Goal: Obtain resource: Obtain resource

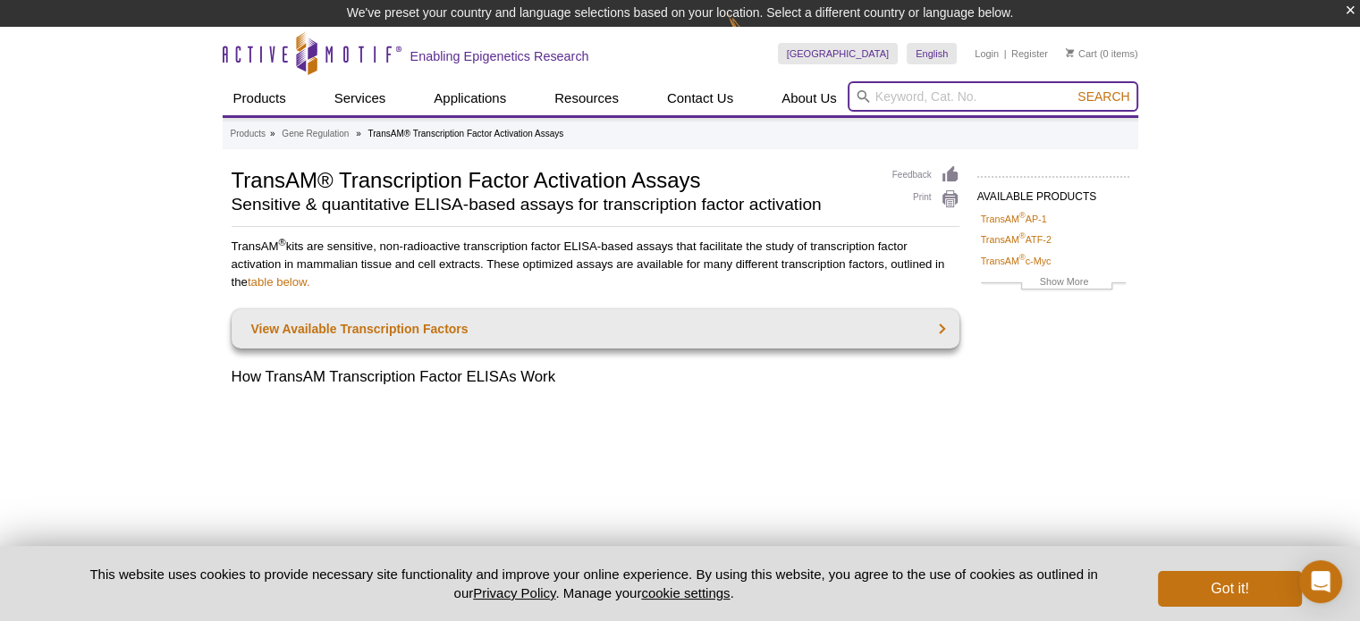
click at [899, 94] on input "search" at bounding box center [993, 96] width 291 height 30
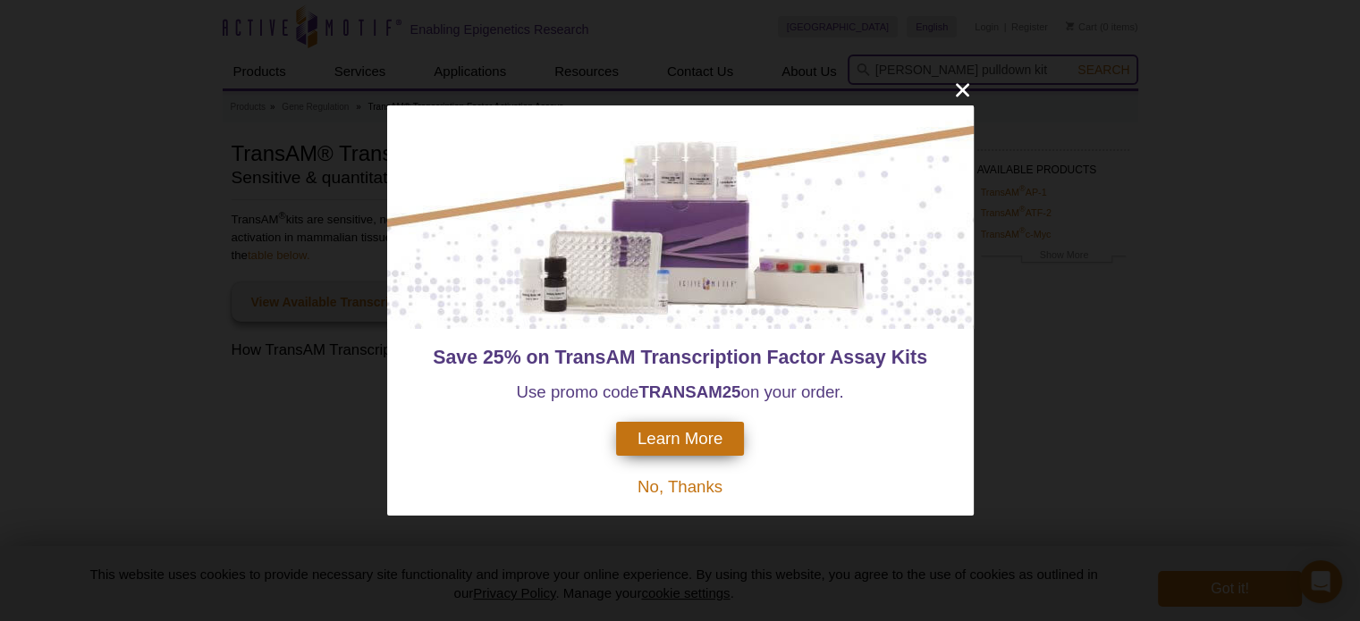
type input "mirna pulldown kit"
click at [1072, 62] on button "Search" at bounding box center [1103, 70] width 63 height 16
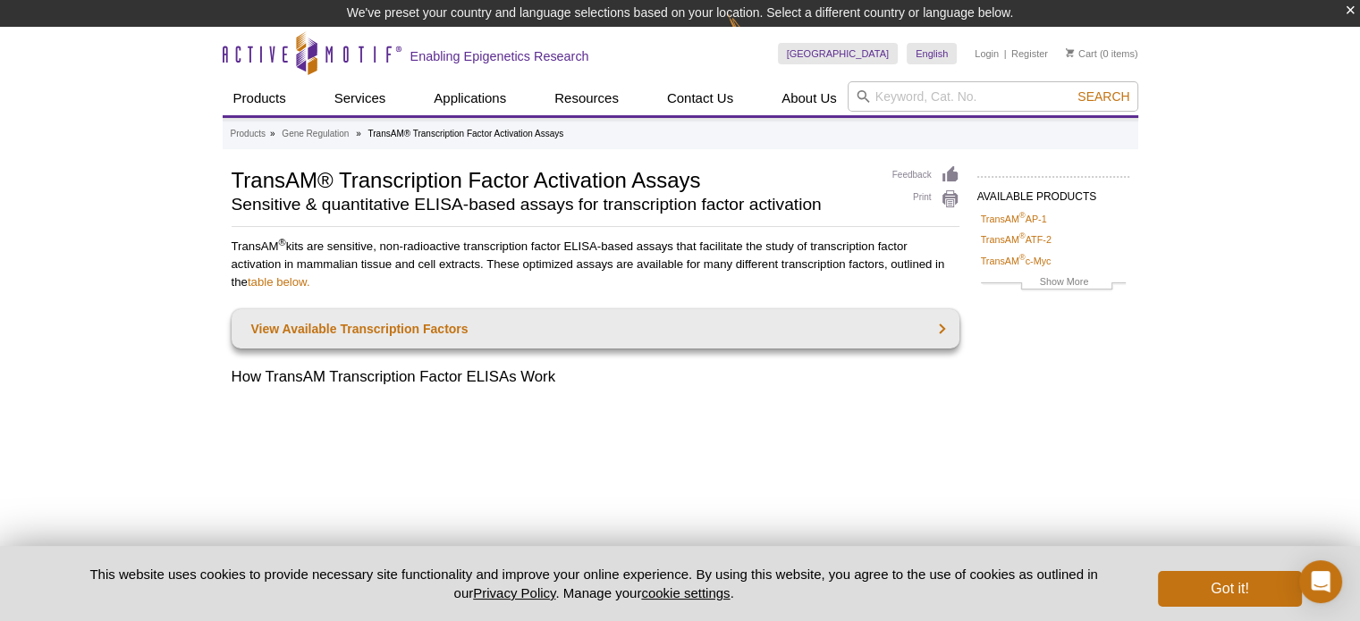
scroll to position [27, 0]
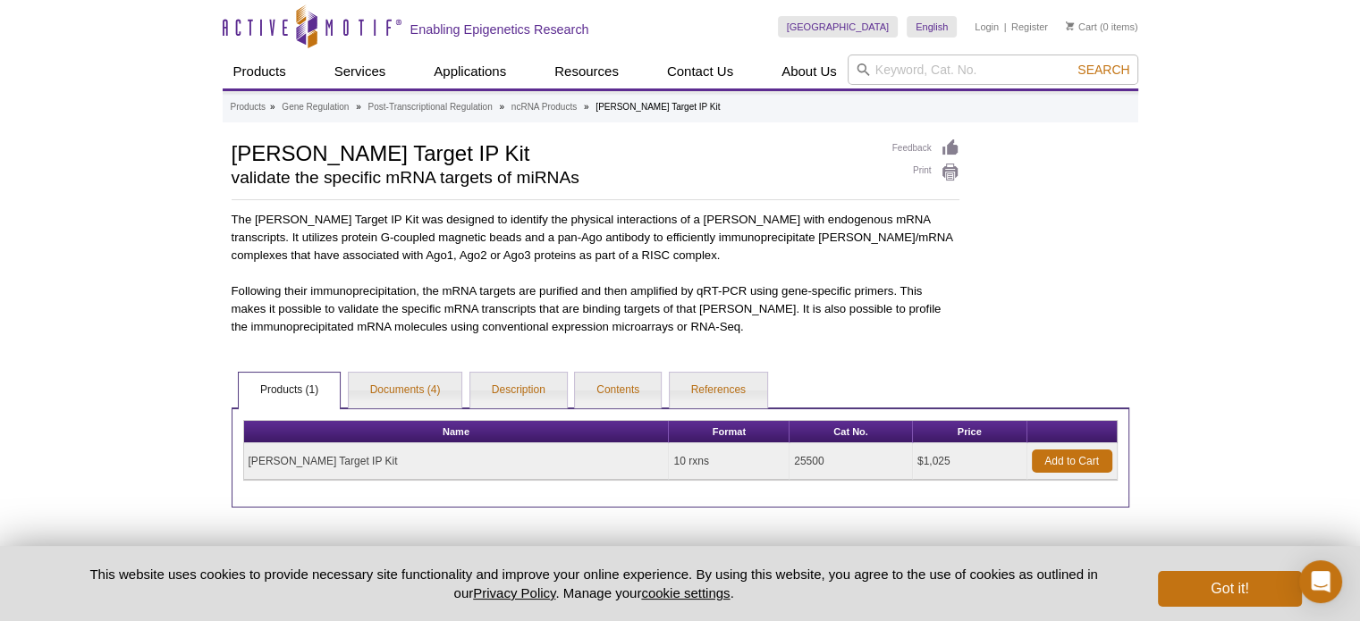
click at [297, 467] on td "[PERSON_NAME] Target IP Kit" at bounding box center [457, 461] width 426 height 37
click at [401, 389] on link "Documents (4)" at bounding box center [406, 391] width 114 height 36
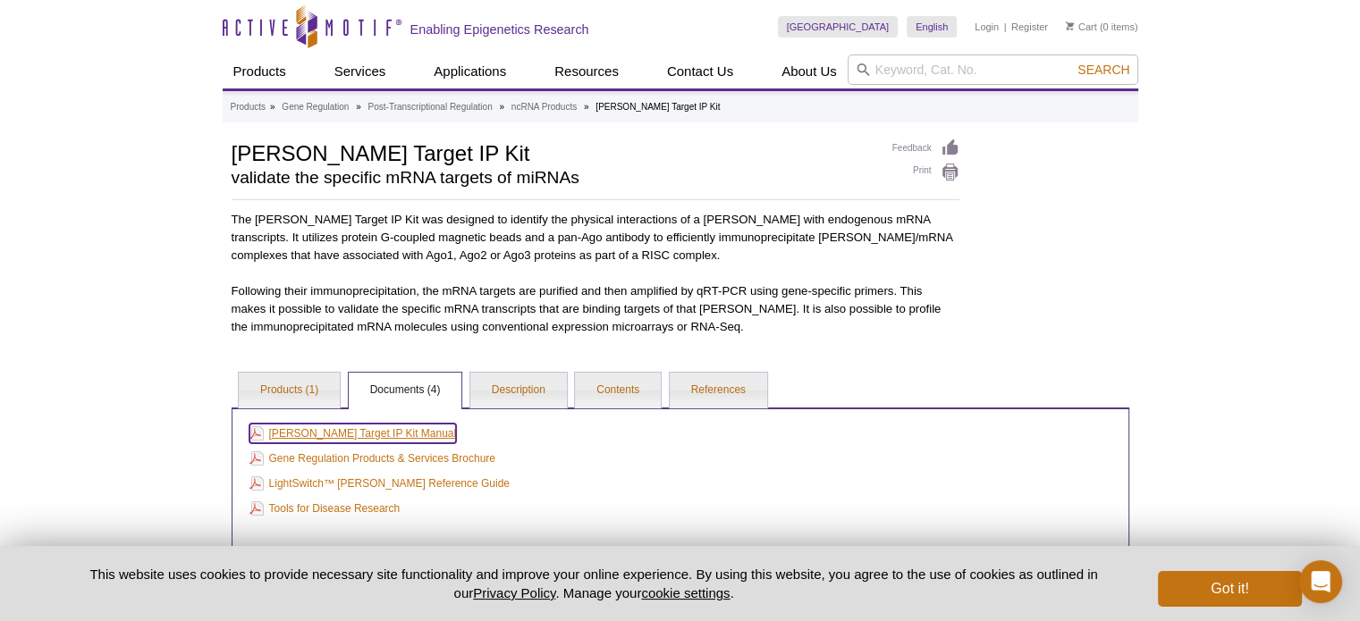
click at [358, 427] on link "[PERSON_NAME] Target IP Kit Manual" at bounding box center [352, 434] width 207 height 20
